Goal: Submit feedback/report problem

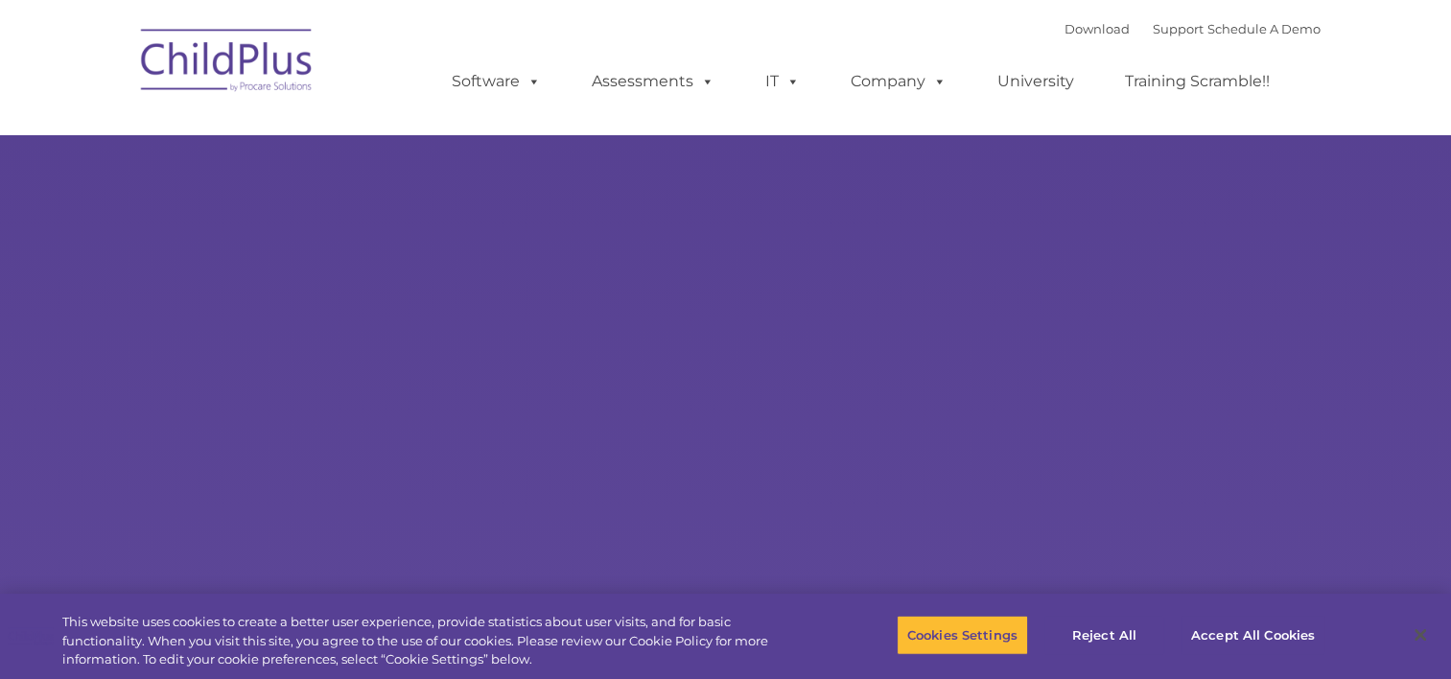
select select "MEDIUM"
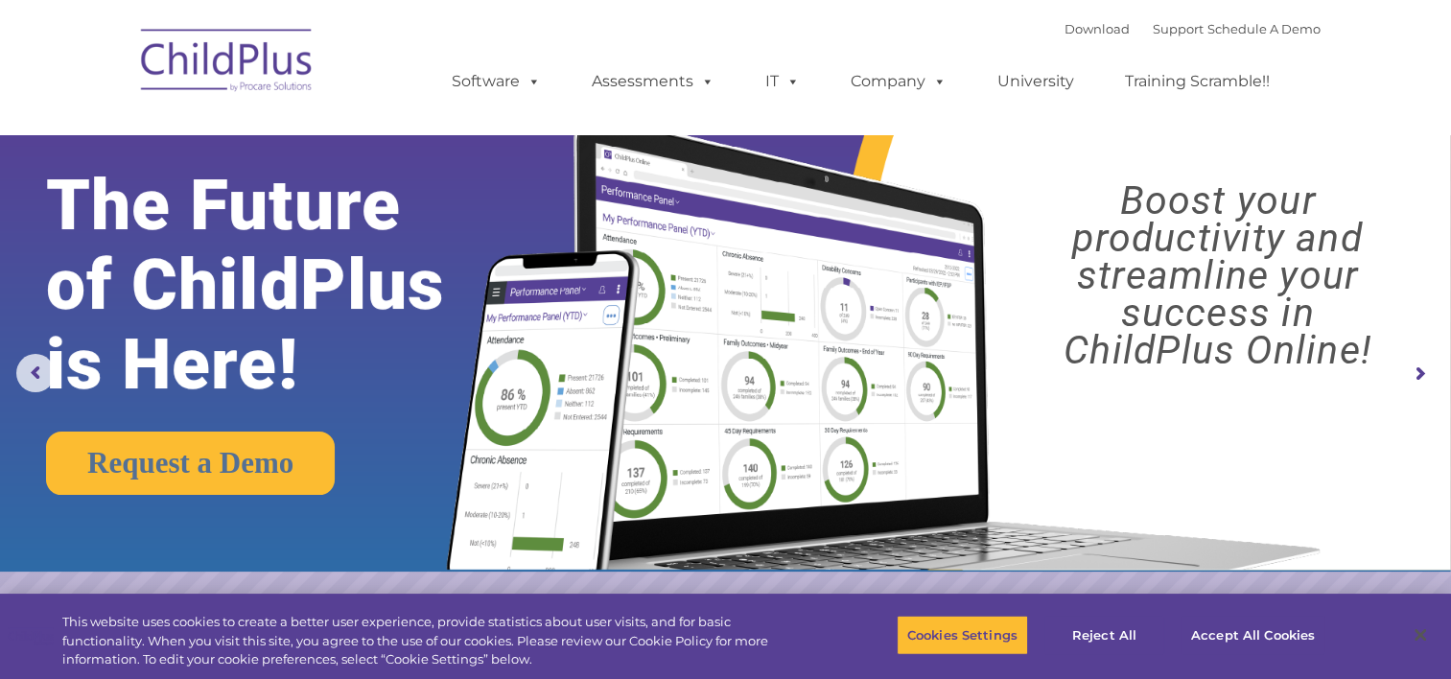
click at [312, 58] on img at bounding box center [227, 63] width 192 height 96
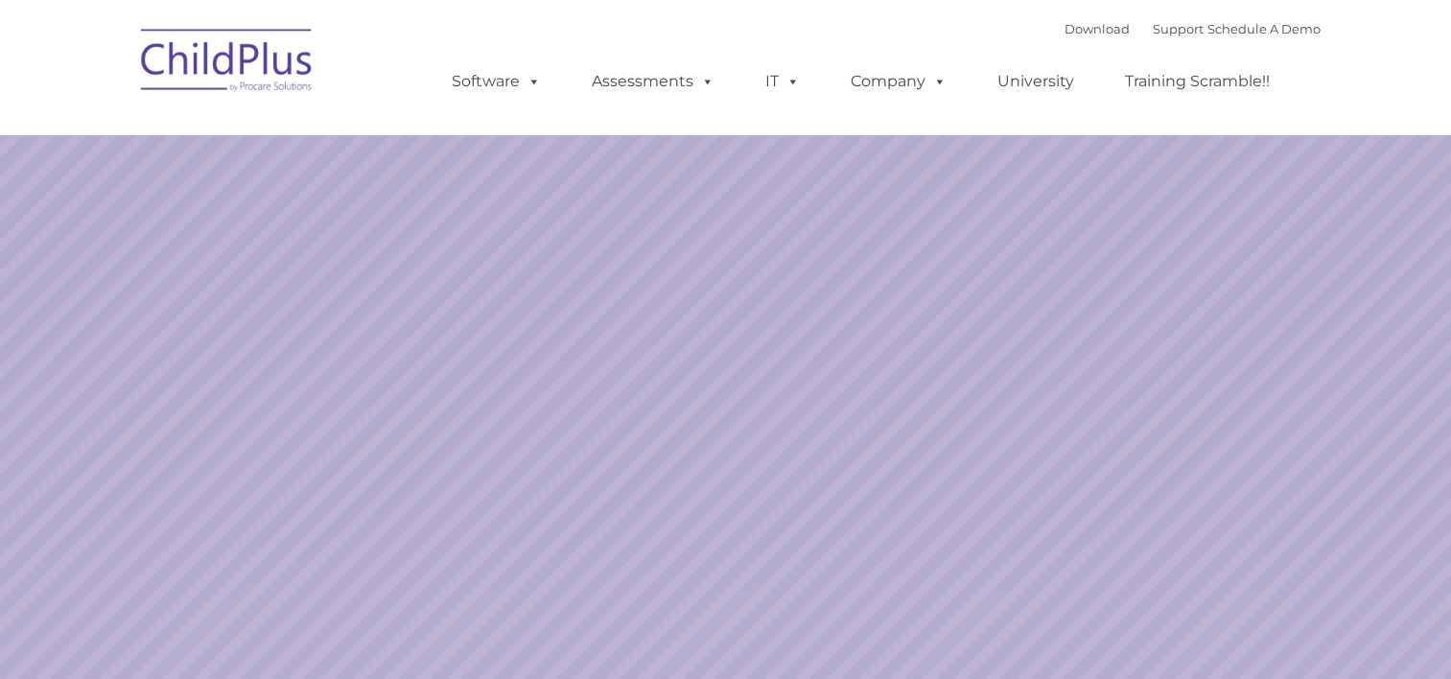
select select "MEDIUM"
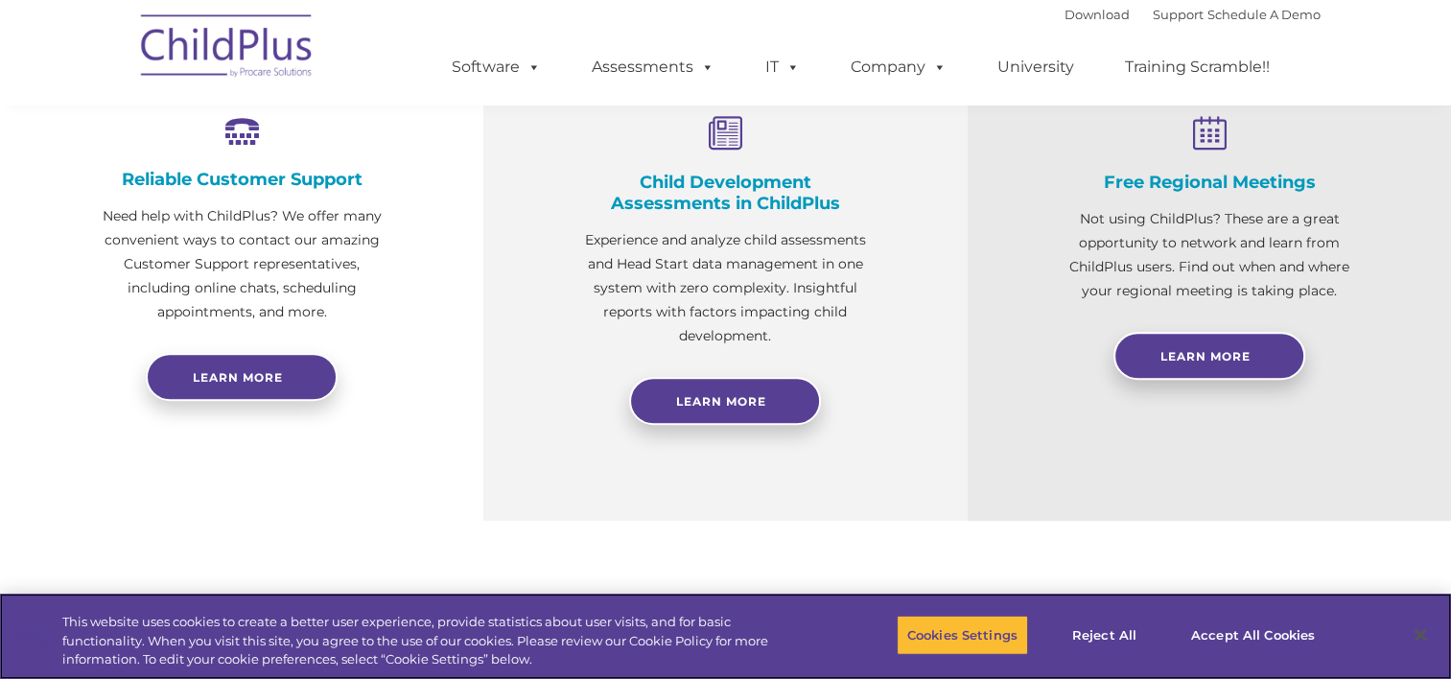
scroll to position [751, 0]
